Goal: Information Seeking & Learning: Learn about a topic

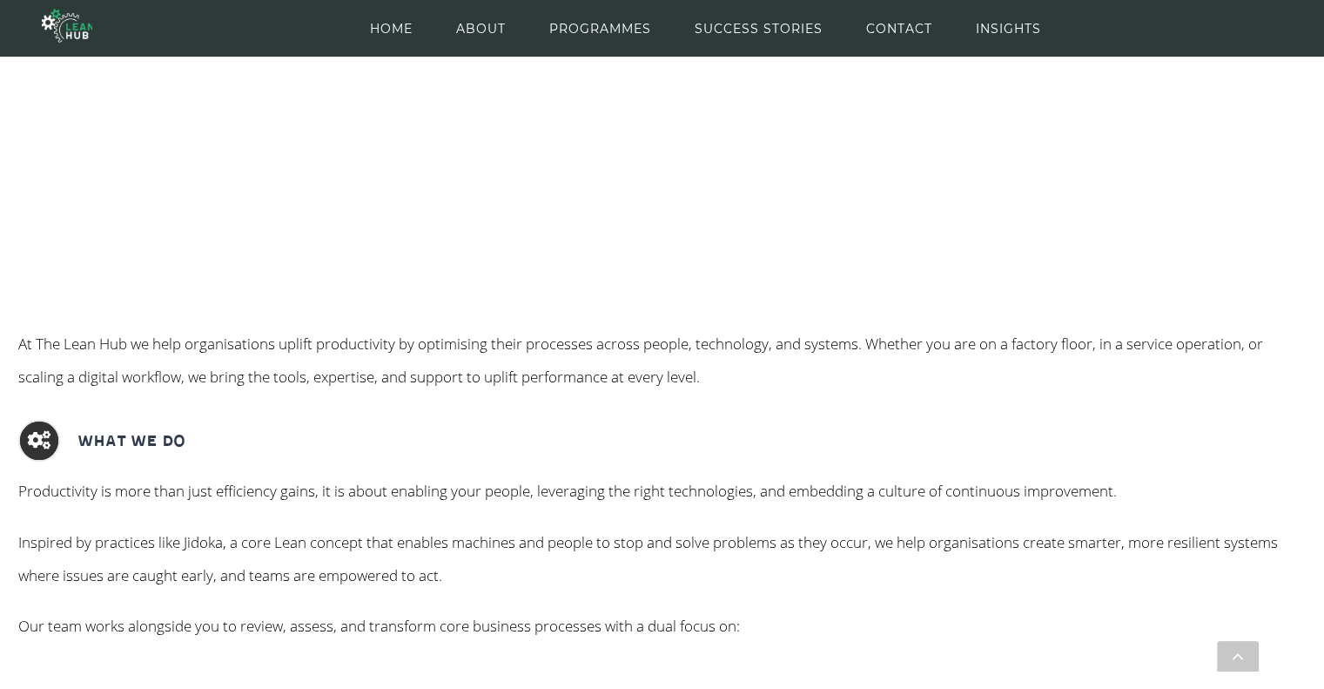
scroll to position [261, 0]
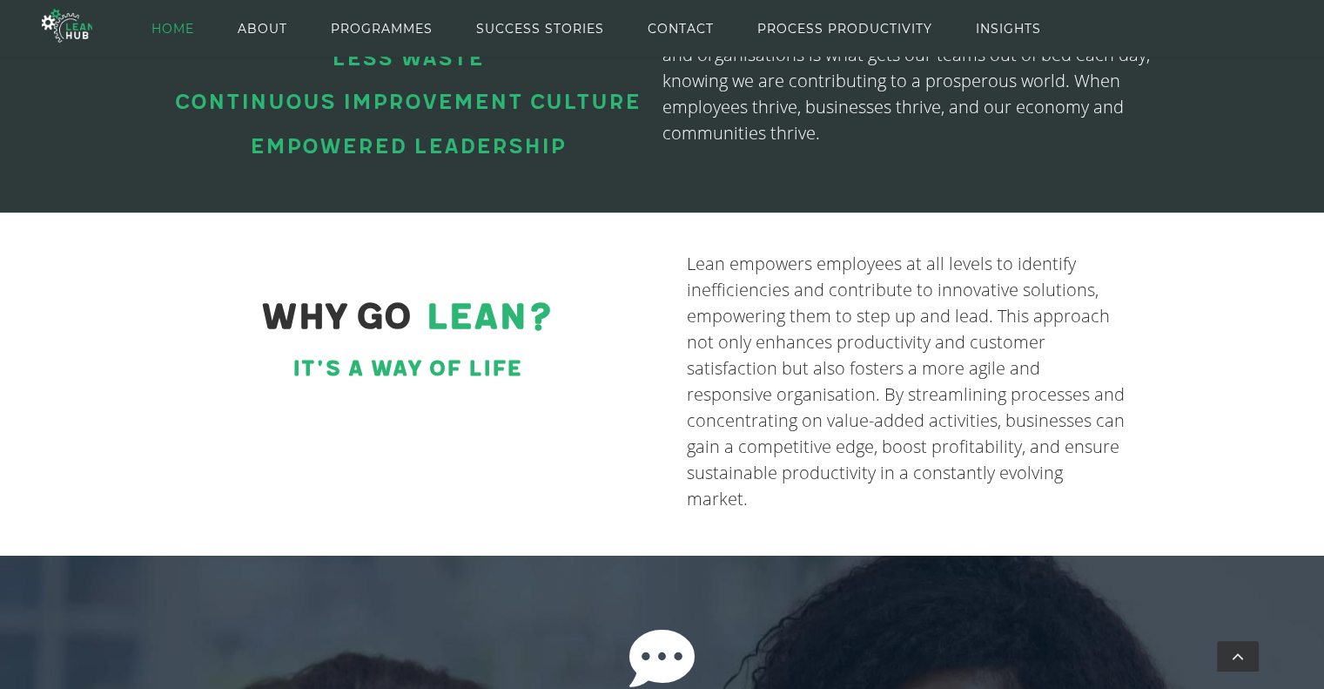
scroll to position [977, 0]
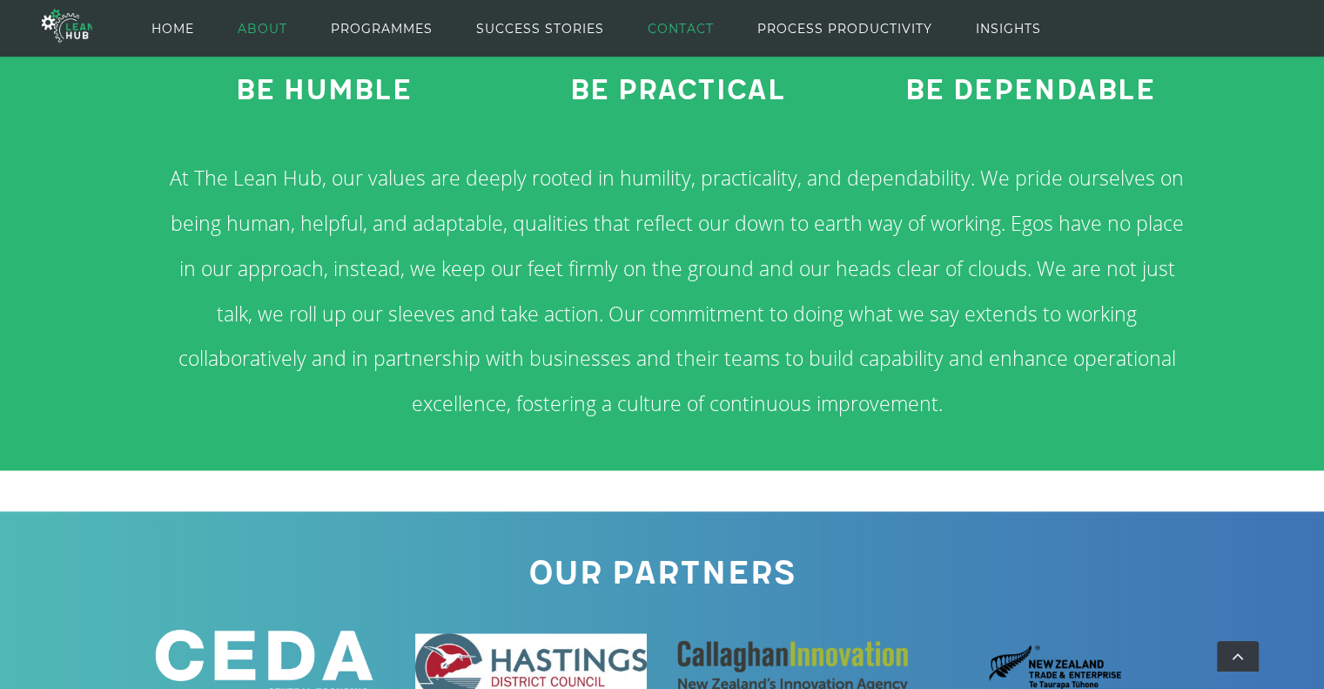
scroll to position [1814, 0]
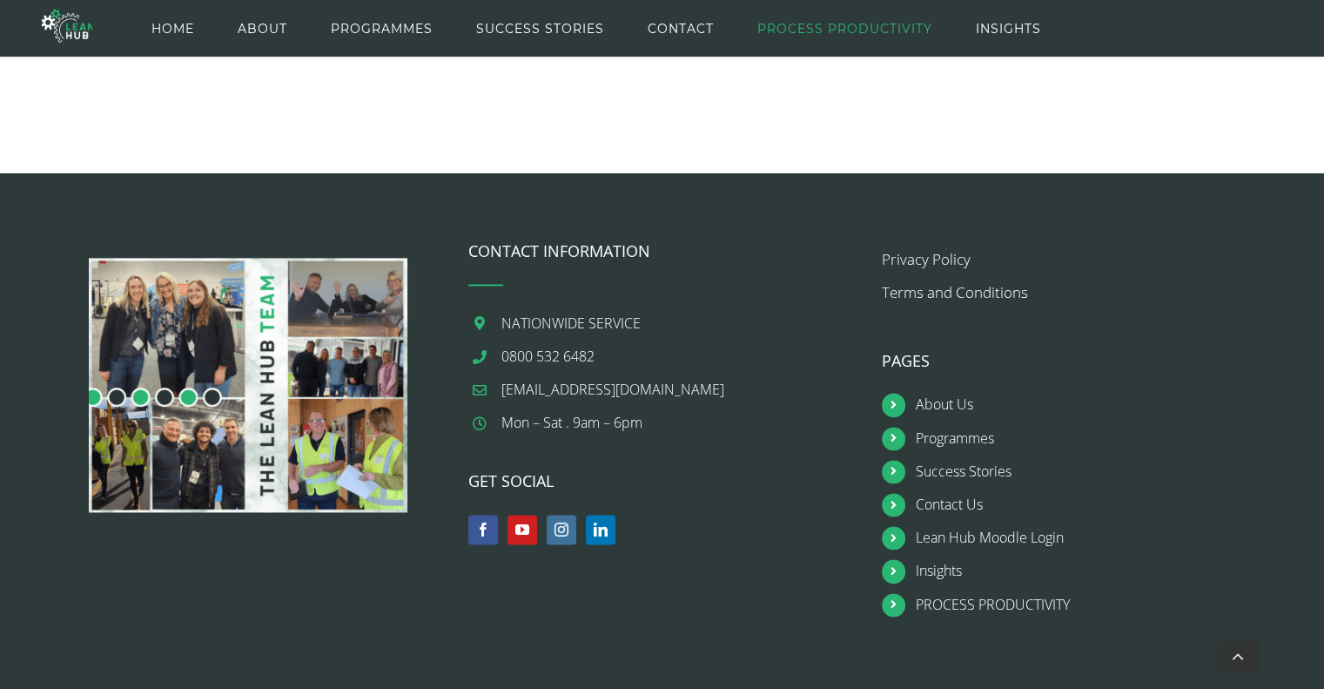
scroll to position [2559, 0]
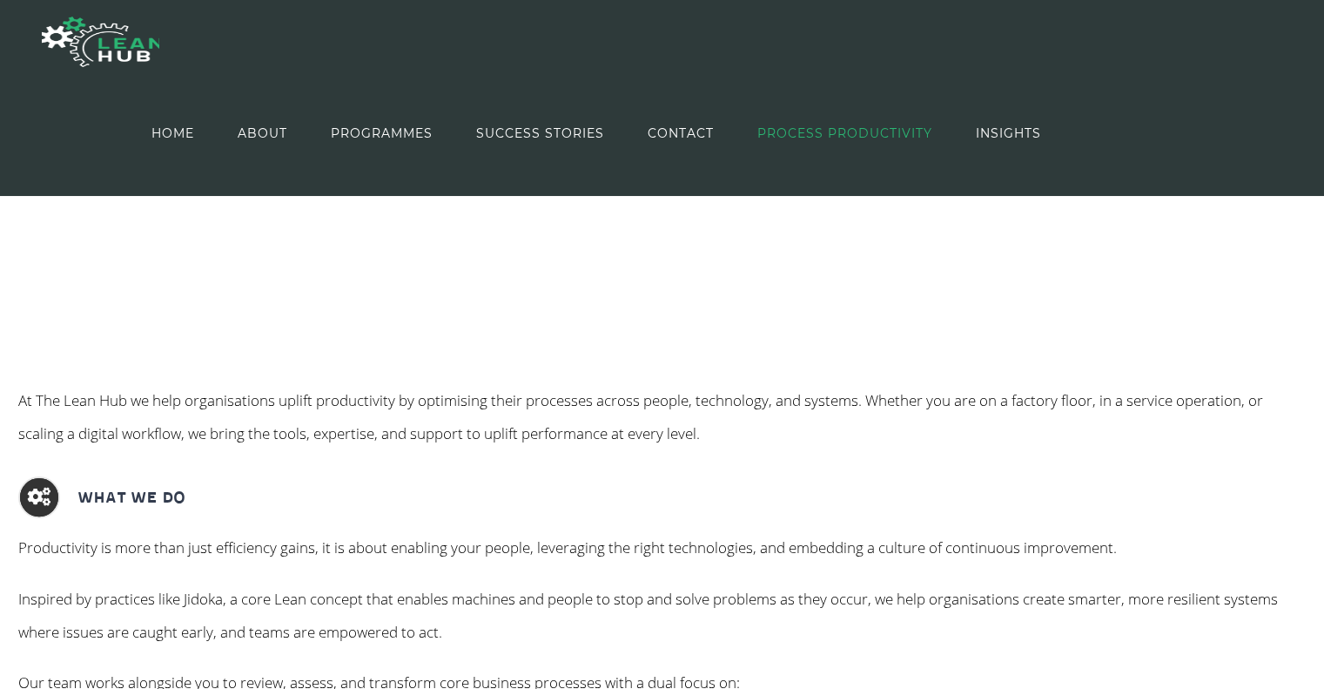
scroll to position [435, 0]
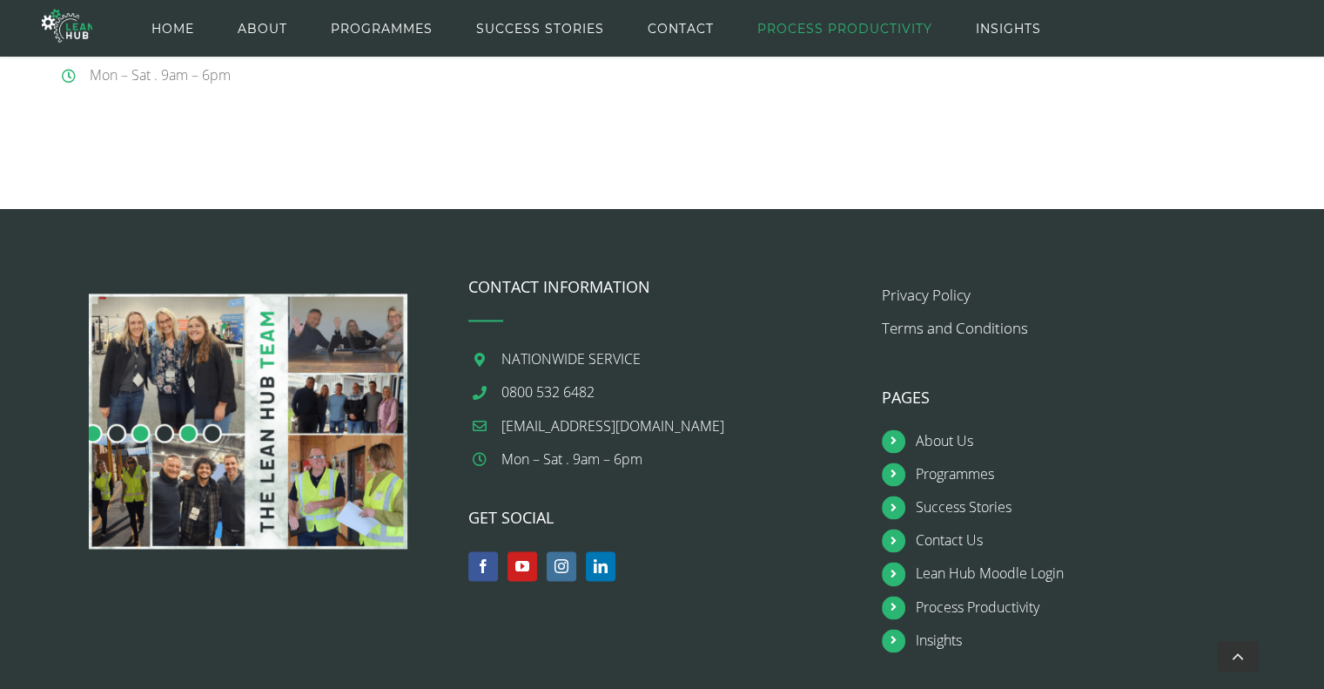
scroll to position [2494, 0]
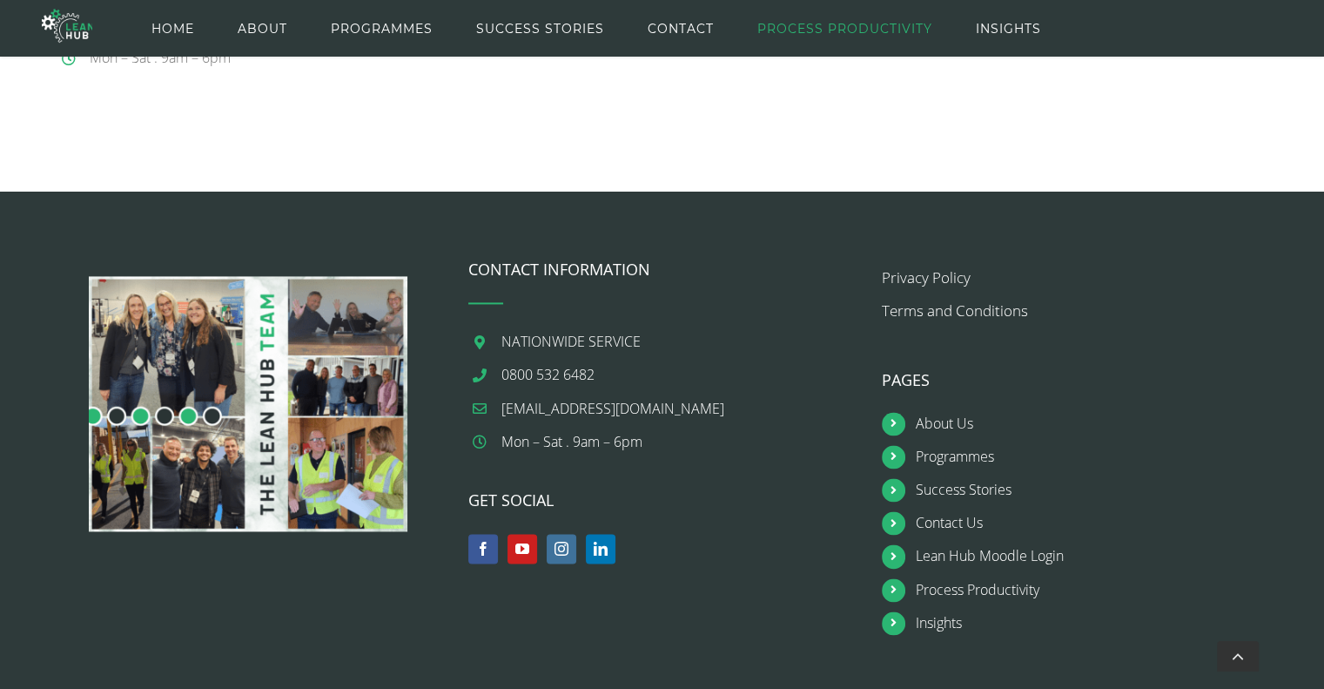
scroll to position [2554, 0]
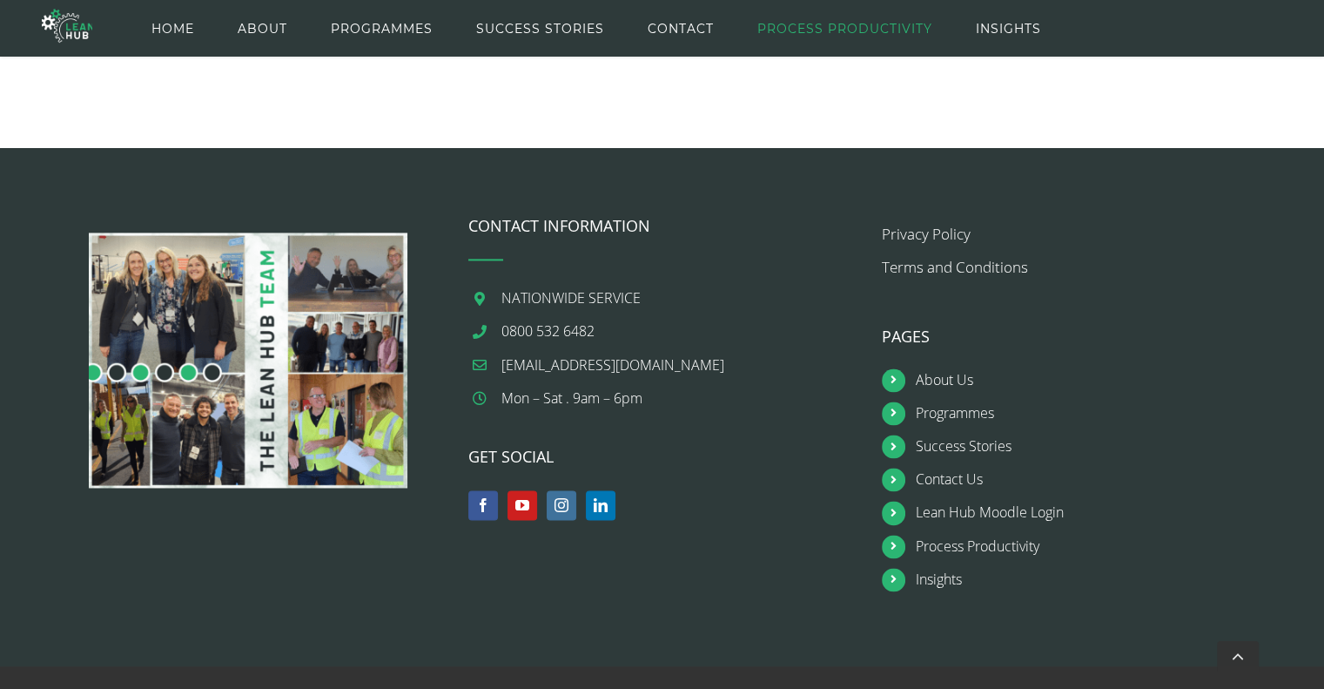
click at [1091, 596] on footer "CONTACT INFORMATION NATIONWIDE SERVICE 0800 532 6482 discover@theleanhub.co.nz …" at bounding box center [662, 406] width 1324 height 517
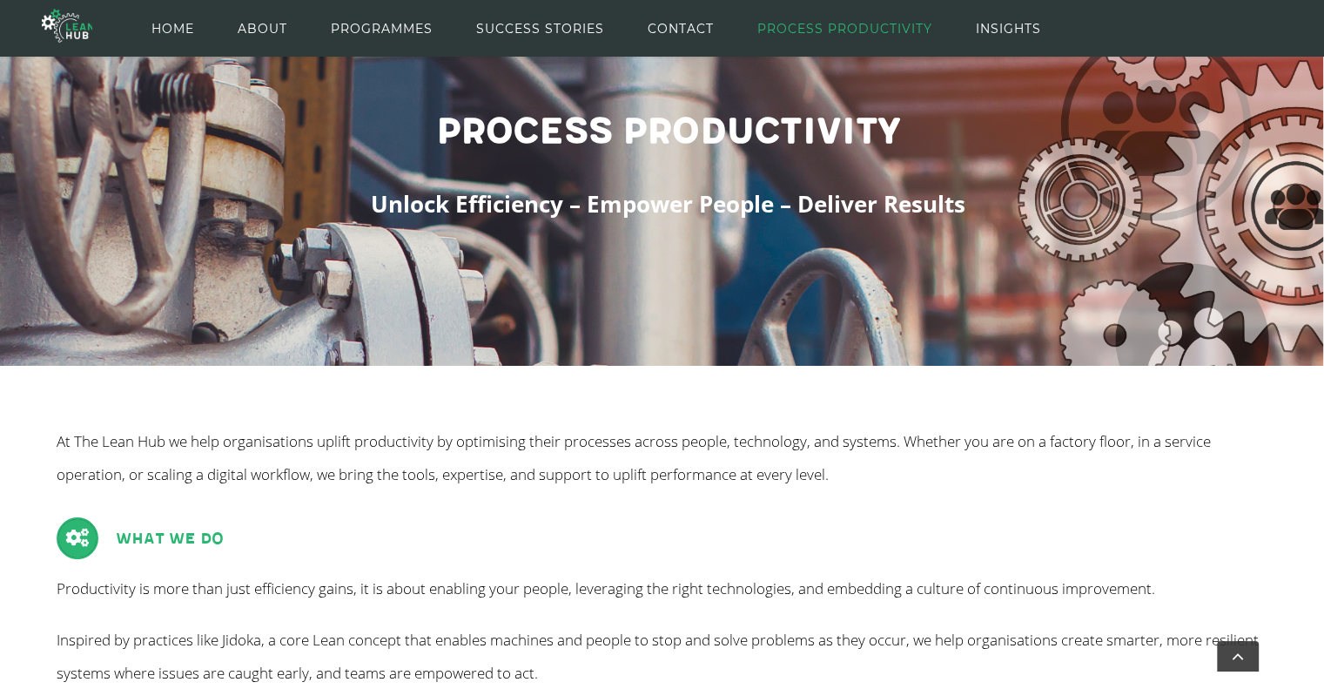
scroll to position [0, 0]
